Goal: Transaction & Acquisition: Purchase product/service

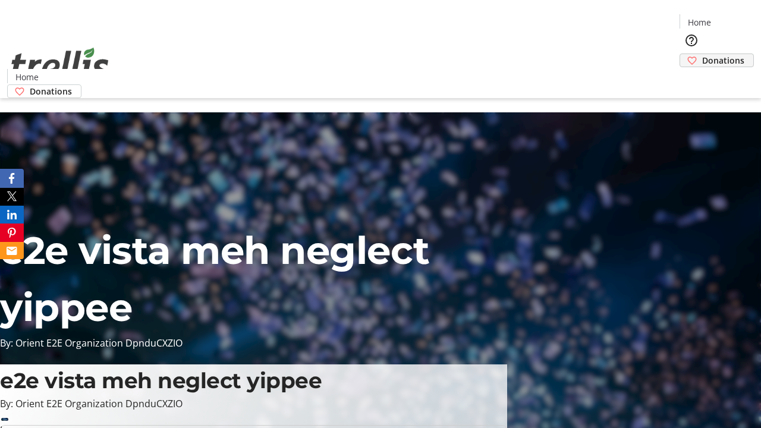
click at [702, 54] on span "Donations" at bounding box center [723, 60] width 42 height 12
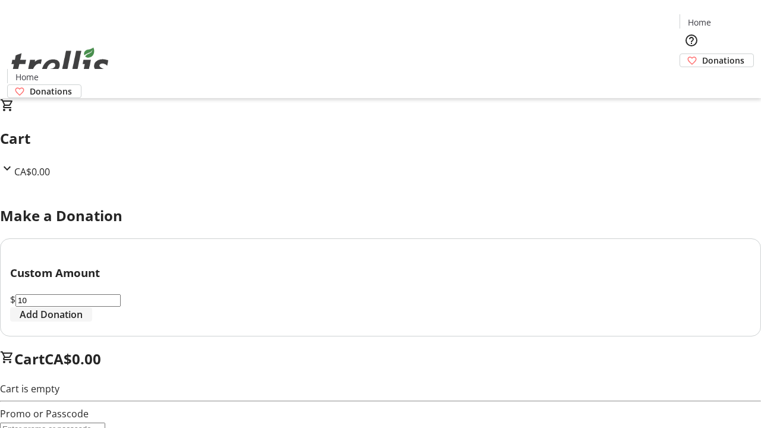
click at [83, 322] on span "Add Donation" at bounding box center [51, 314] width 63 height 14
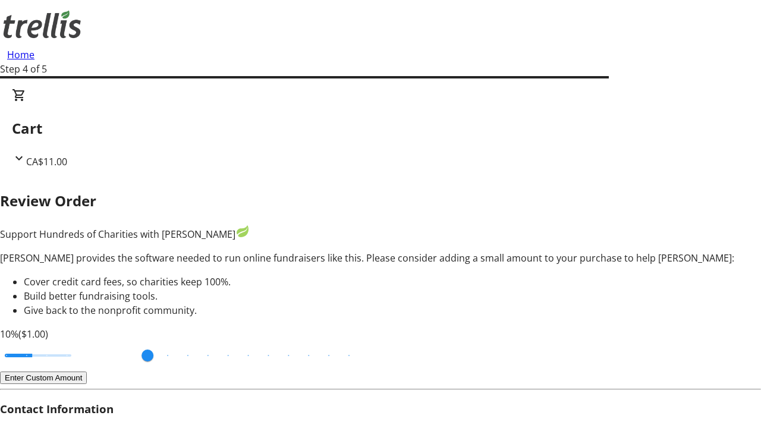
click at [87, 372] on button "Enter Custom Amount" at bounding box center [43, 378] width 87 height 12
